Goal: Information Seeking & Learning: Learn about a topic

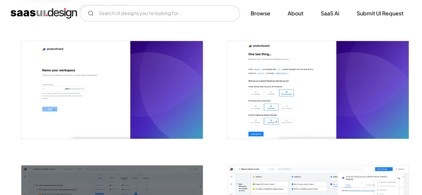
scroll to position [133, 0]
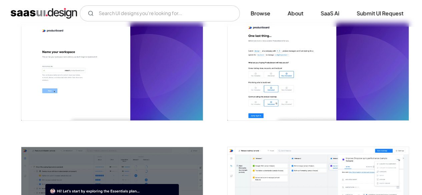
click at [269, 56] on img at bounding box center [317, 72] width 181 height 98
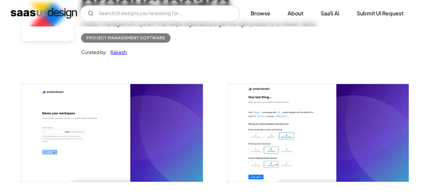
scroll to position [100, 0]
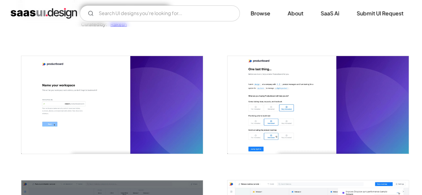
click at [274, 80] on img at bounding box center [317, 105] width 181 height 98
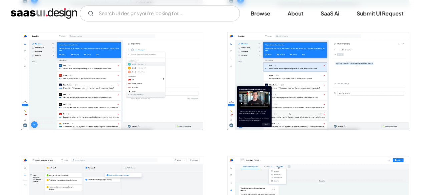
scroll to position [500, 0]
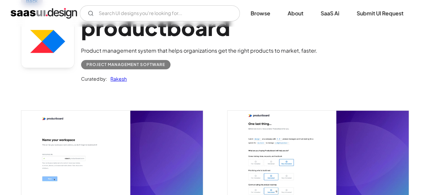
scroll to position [100, 0]
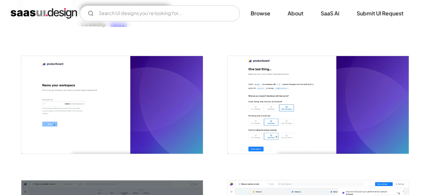
click at [254, 91] on img "open lightbox" at bounding box center [317, 105] width 181 height 98
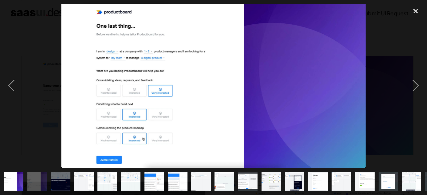
click at [30, 58] on div at bounding box center [213, 86] width 427 height 164
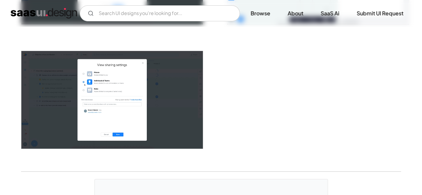
scroll to position [1233, 0]
